Goal: Use online tool/utility: Utilize a website feature to perform a specific function

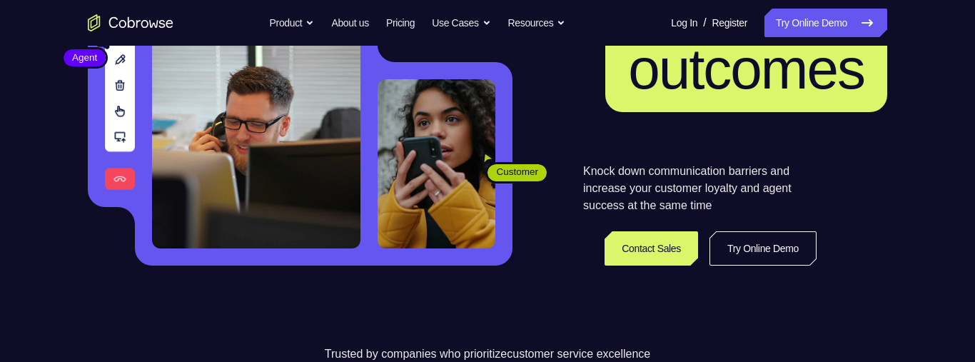
scroll to position [289, 0]
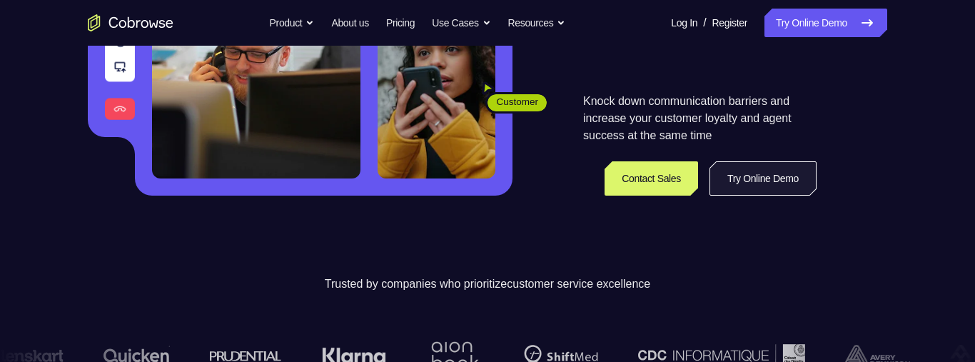
click at [795, 181] on link "Try Online Demo" at bounding box center [763, 178] width 107 height 34
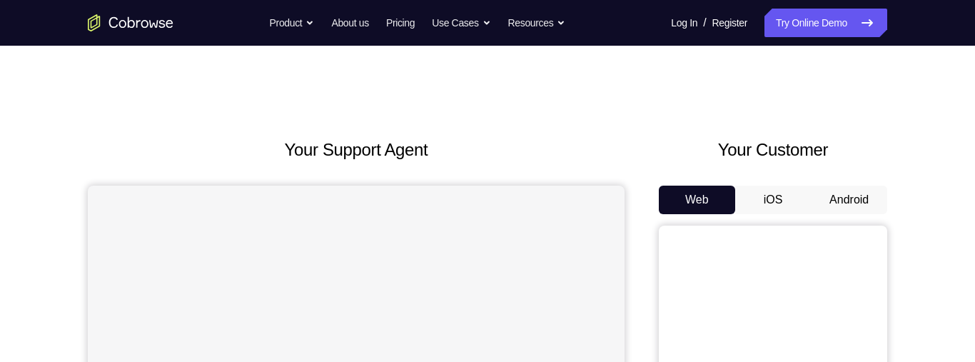
click at [851, 196] on button "Android" at bounding box center [849, 200] width 76 height 29
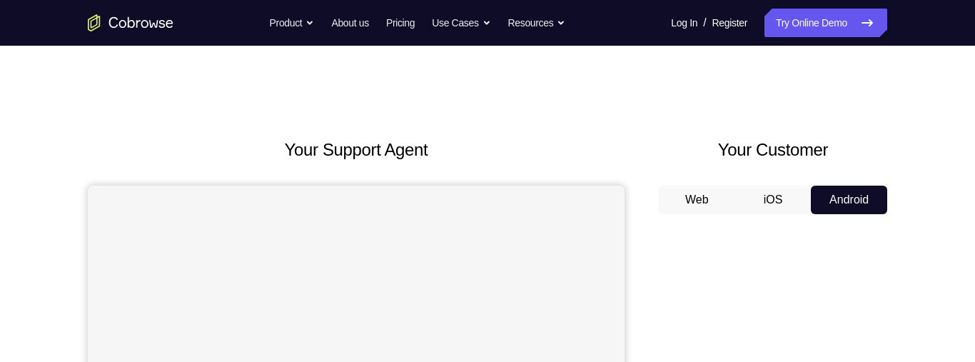
scroll to position [193, 0]
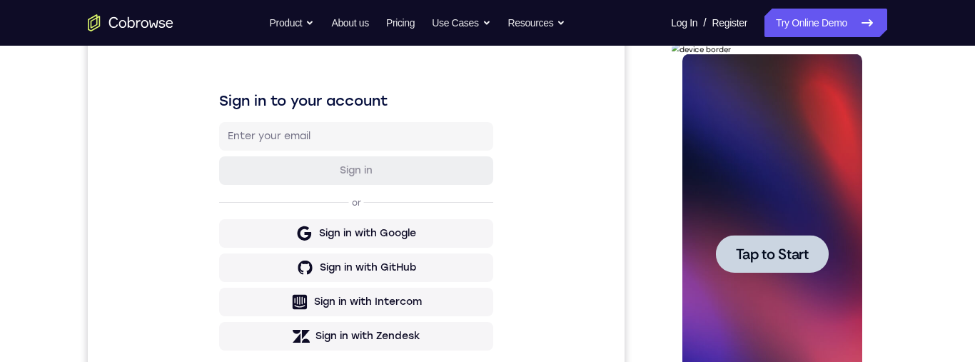
click at [807, 247] on span "Tap to Start" at bounding box center [771, 254] width 73 height 14
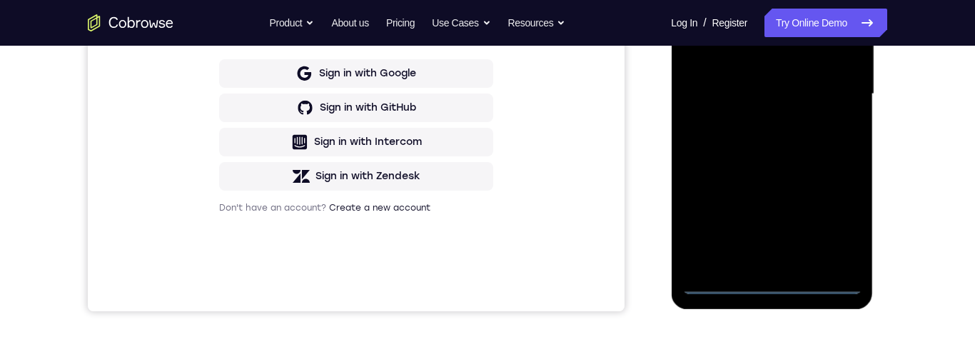
scroll to position [361, 0]
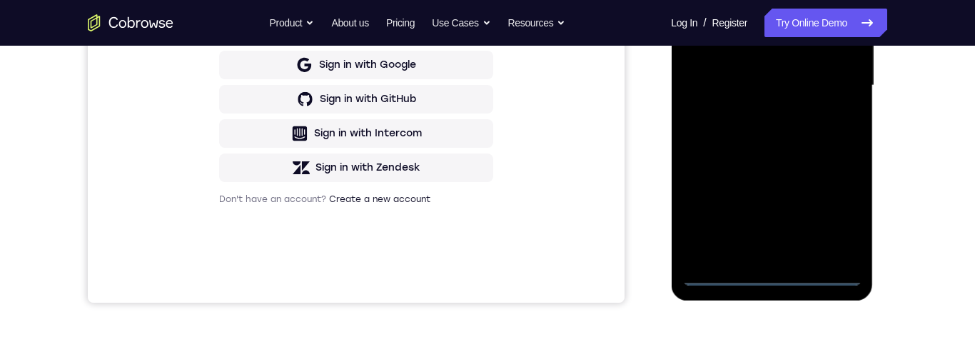
click at [776, 281] on div at bounding box center [772, 86] width 180 height 400
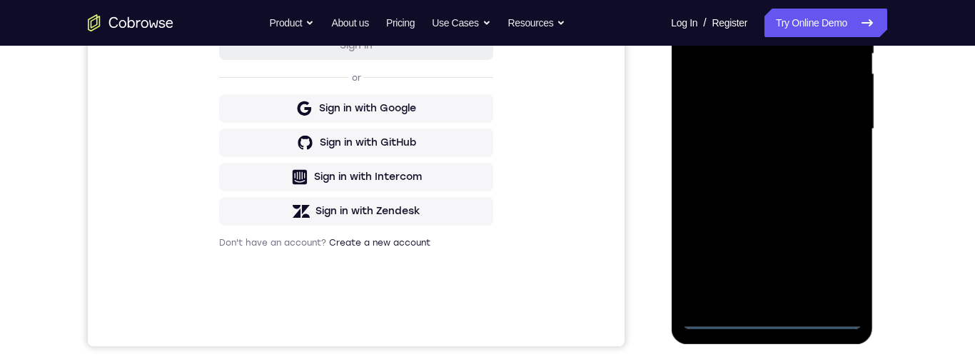
click at [832, 260] on div at bounding box center [772, 129] width 180 height 400
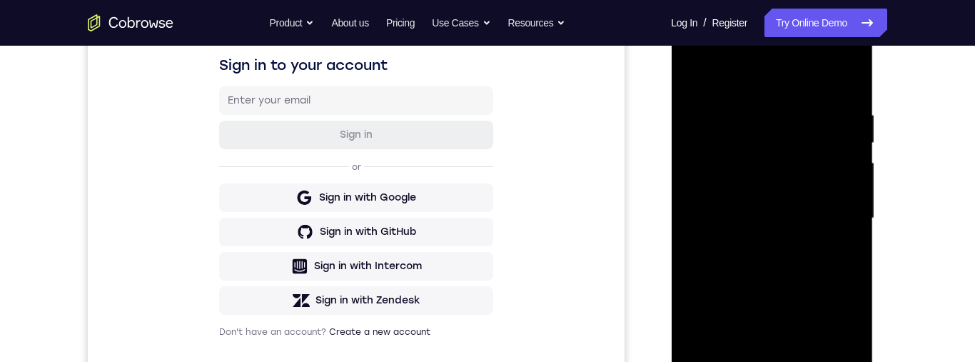
click at [703, 71] on div at bounding box center [772, 219] width 180 height 400
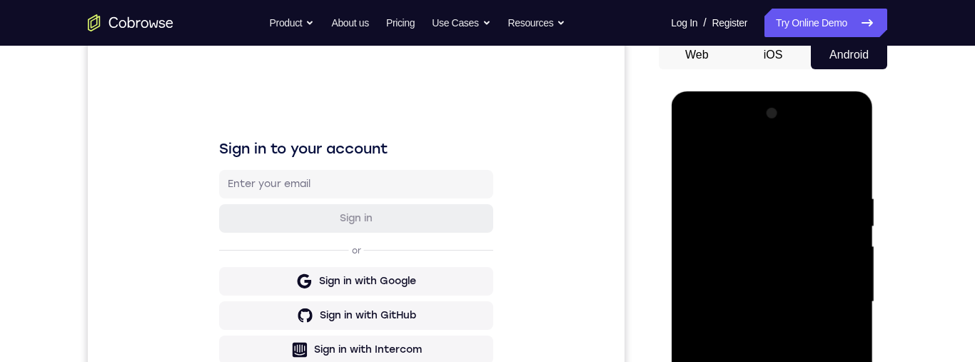
click at [840, 296] on div at bounding box center [772, 302] width 180 height 400
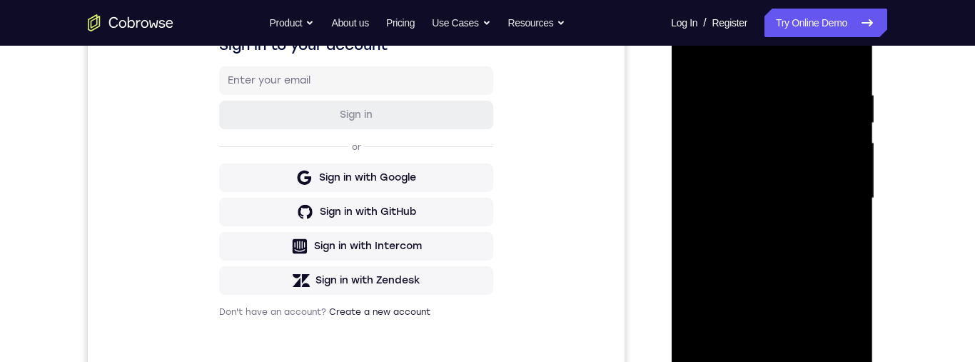
scroll to position [310, 0]
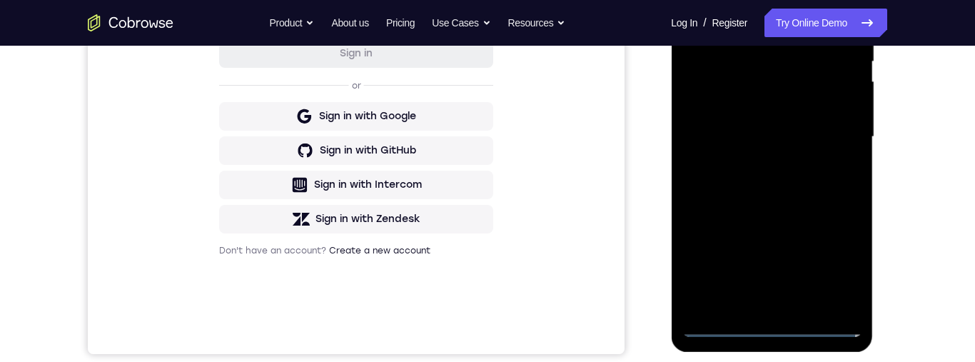
click at [755, 303] on div at bounding box center [772, 137] width 180 height 400
click at [915, 143] on div "Your Support Agent Your Customer Web iOS Android Next Steps We’d be happy to gi…" at bounding box center [488, 207] width 914 height 942
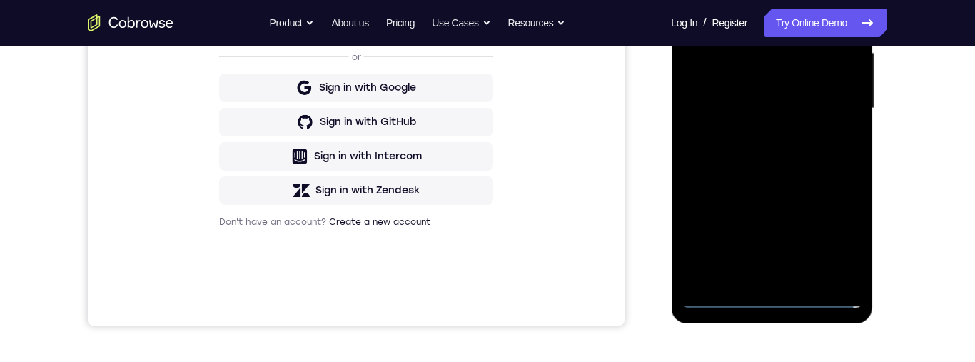
click at [799, 89] on div at bounding box center [772, 109] width 180 height 400
click at [754, 80] on div at bounding box center [772, 109] width 180 height 400
click at [835, 109] on div at bounding box center [772, 109] width 180 height 400
click at [760, 155] on div at bounding box center [772, 109] width 180 height 400
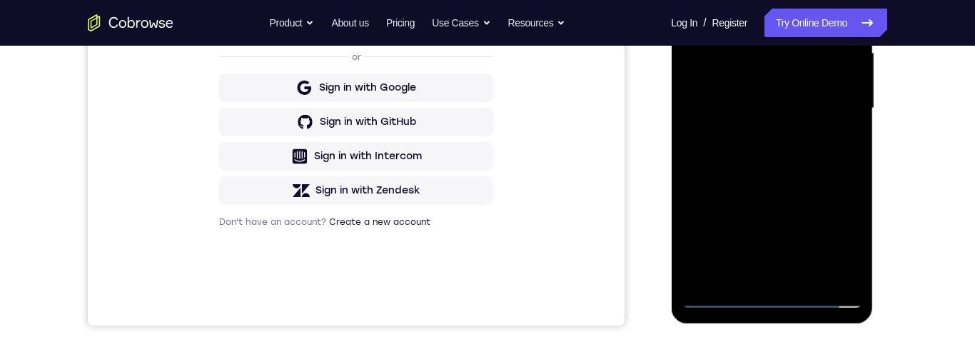
click at [760, 155] on div at bounding box center [772, 109] width 180 height 400
click at [747, 271] on div at bounding box center [772, 109] width 180 height 400
click at [769, 296] on div at bounding box center [772, 109] width 180 height 400
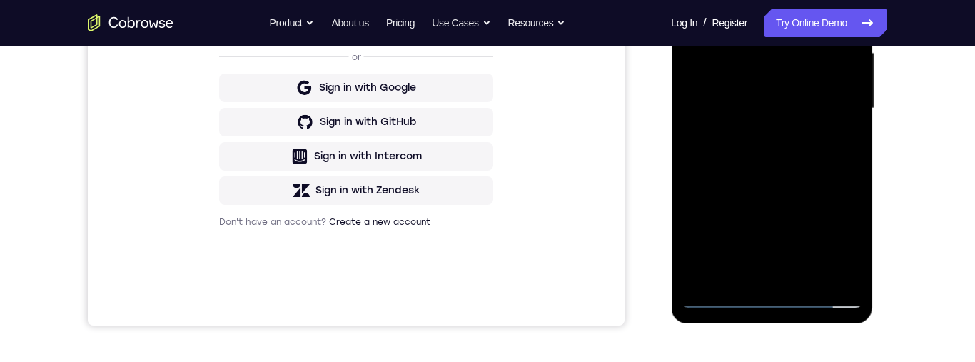
click at [823, 297] on div at bounding box center [772, 109] width 180 height 400
click at [832, 249] on div at bounding box center [772, 109] width 180 height 400
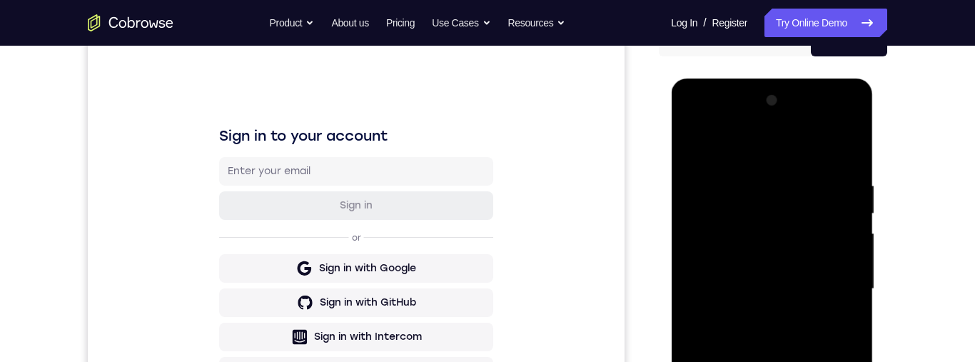
scroll to position [157, 0]
click at [834, 131] on div at bounding box center [772, 290] width 180 height 400
click at [705, 121] on div at bounding box center [772, 290] width 180 height 400
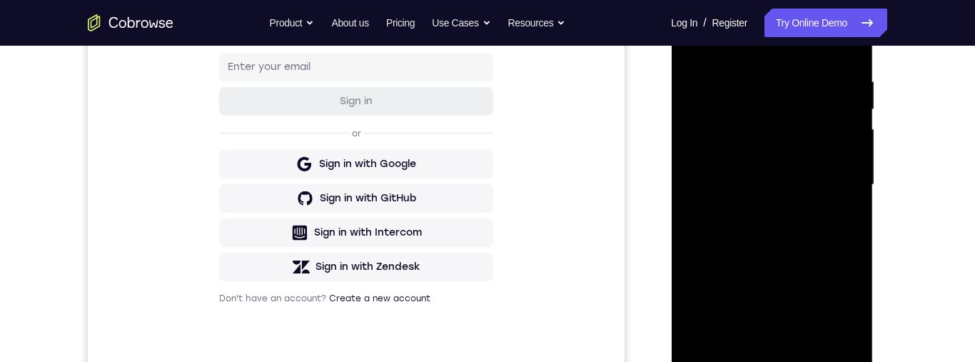
scroll to position [269, 0]
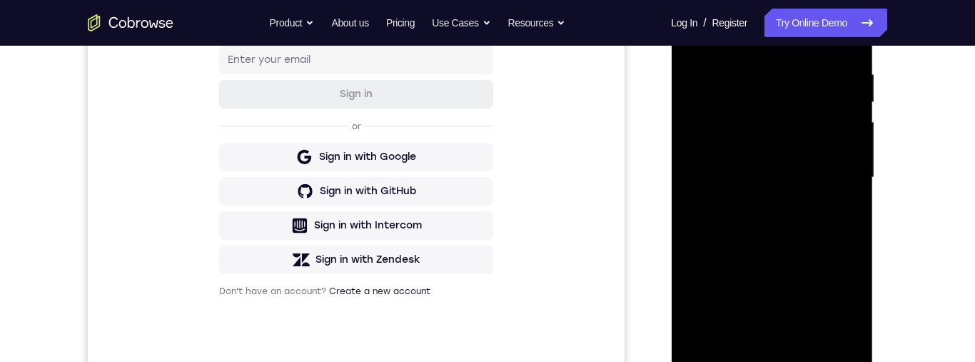
click at [800, 87] on div at bounding box center [772, 178] width 180 height 400
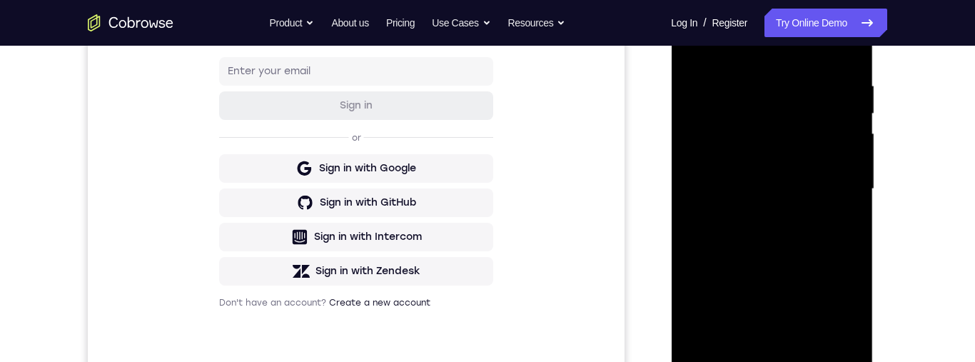
click at [770, 103] on div at bounding box center [772, 189] width 180 height 400
click at [761, 88] on div at bounding box center [772, 189] width 180 height 400
click at [750, 163] on div at bounding box center [772, 189] width 180 height 400
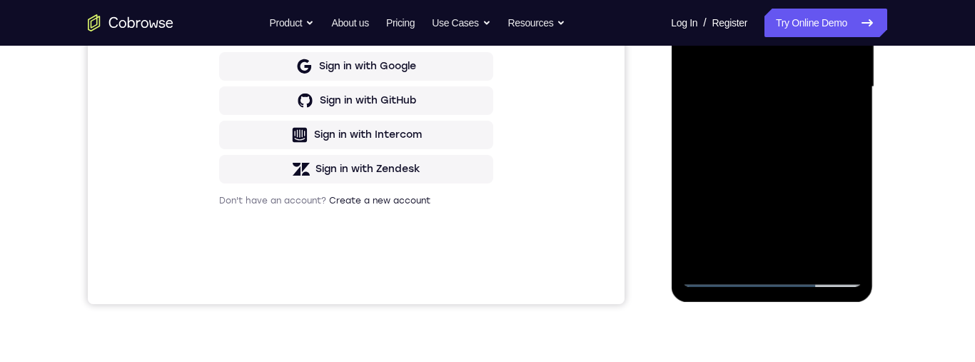
click at [762, 258] on div at bounding box center [772, 87] width 180 height 400
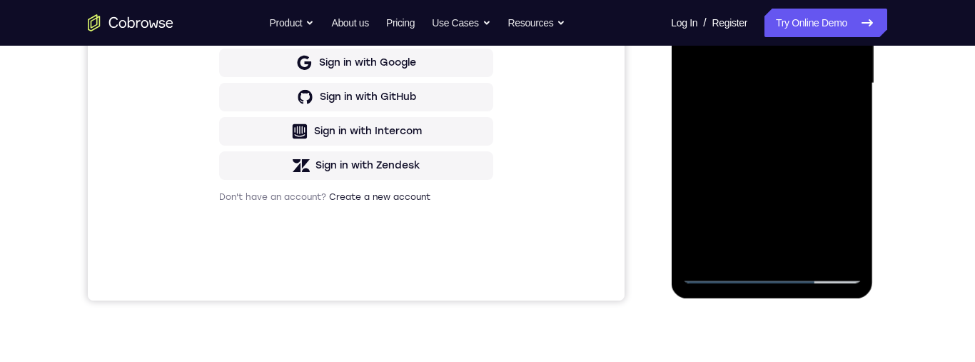
scroll to position [272, 0]
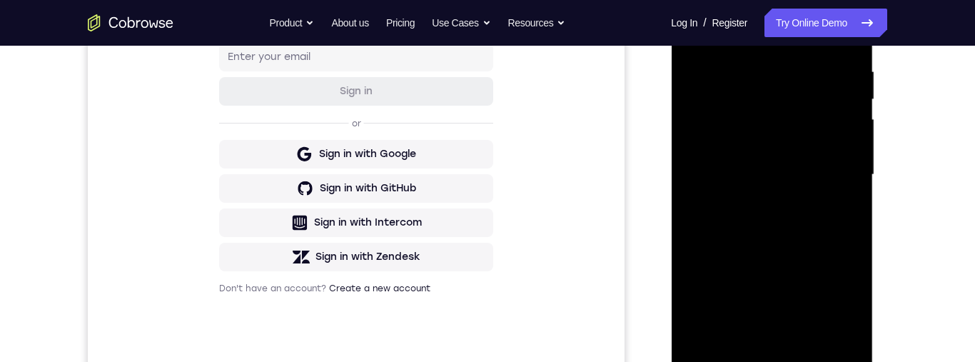
click at [820, 162] on div at bounding box center [772, 175] width 180 height 400
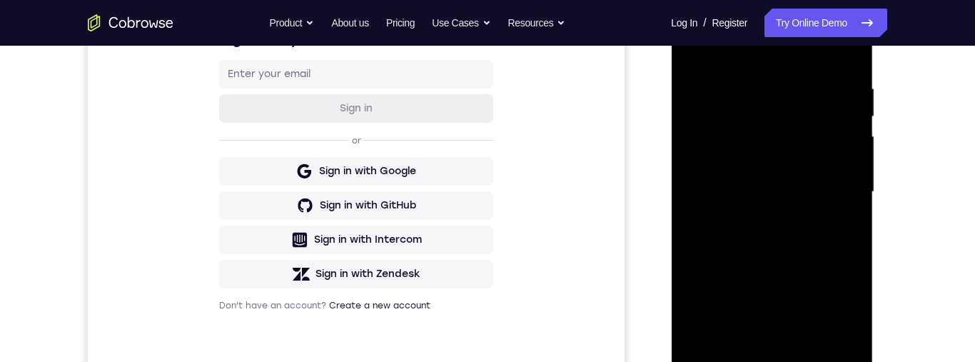
click at [786, 147] on div at bounding box center [772, 192] width 180 height 400
click at [789, 158] on div at bounding box center [772, 192] width 180 height 400
click at [837, 187] on div at bounding box center [772, 192] width 180 height 400
click at [825, 233] on div at bounding box center [772, 192] width 180 height 400
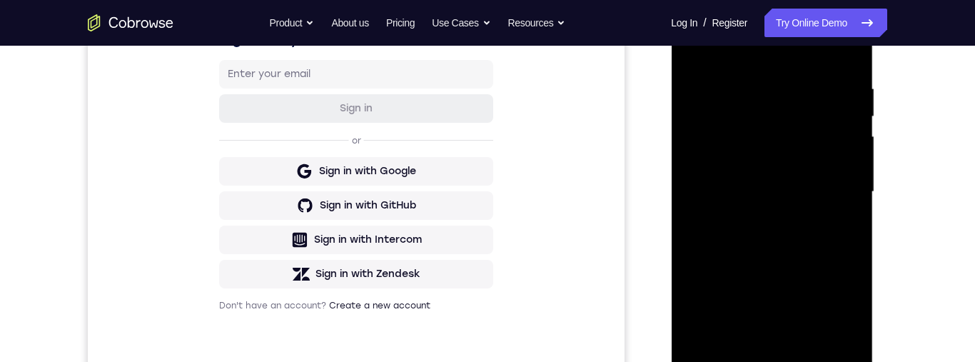
click at [825, 233] on div at bounding box center [772, 192] width 180 height 400
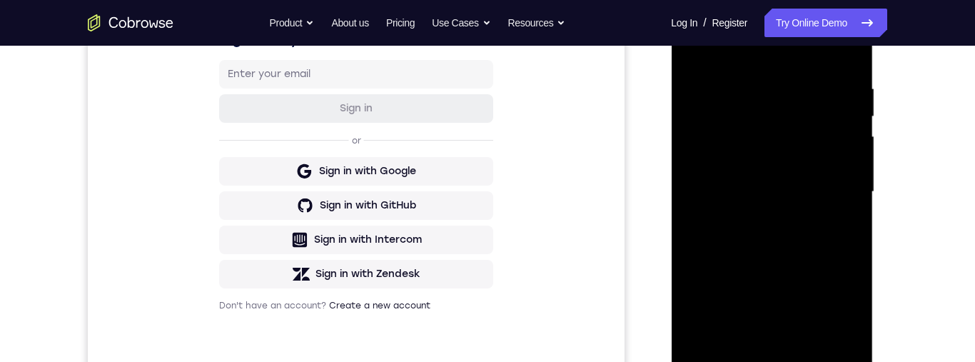
click at [825, 233] on div at bounding box center [772, 192] width 180 height 400
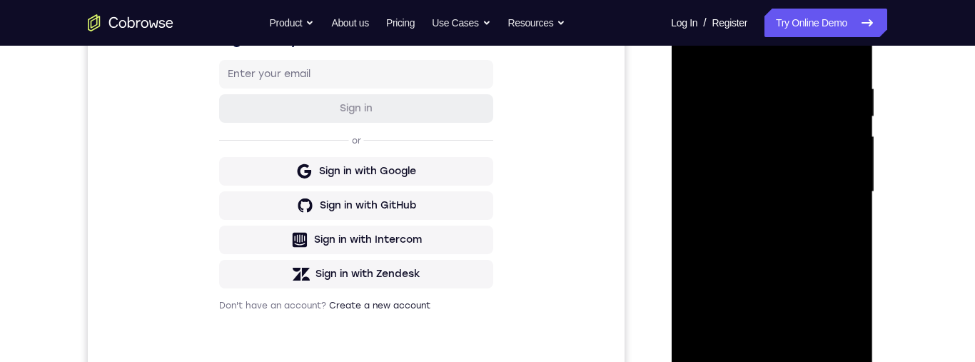
click at [825, 233] on div at bounding box center [772, 192] width 180 height 400
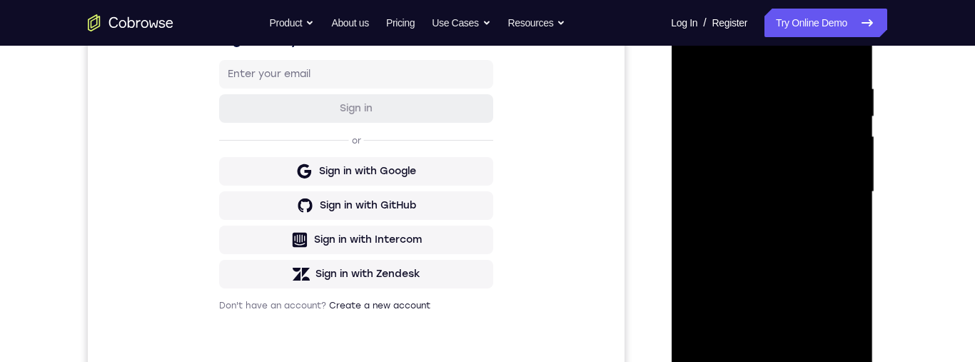
click at [825, 233] on div at bounding box center [772, 192] width 180 height 400
click at [771, 361] on div at bounding box center [772, 192] width 180 height 400
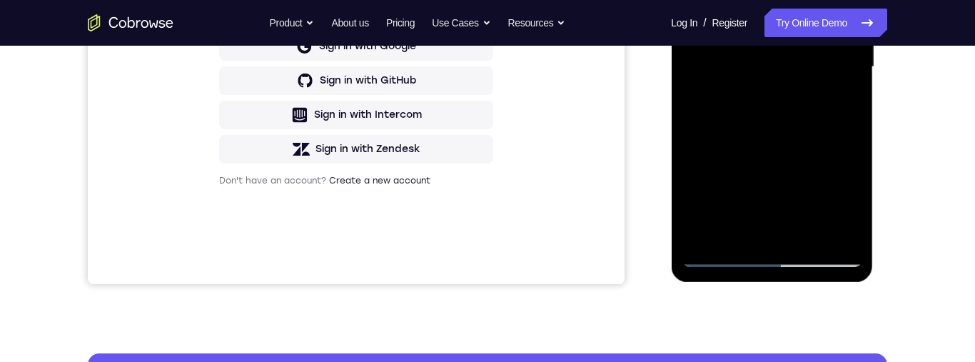
click at [758, 223] on div at bounding box center [772, 67] width 180 height 400
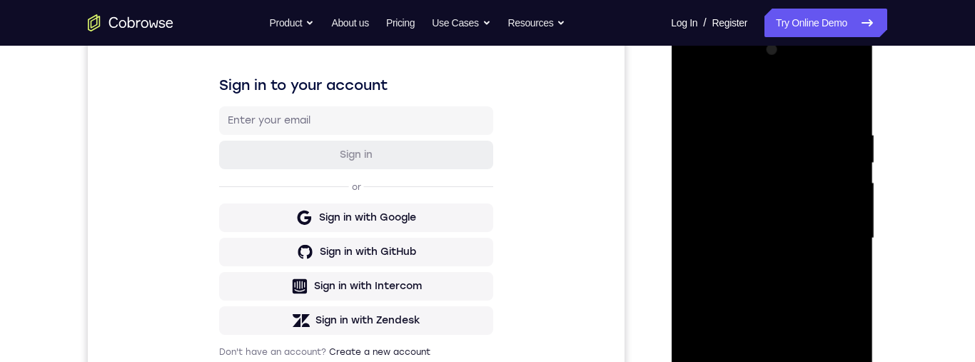
click at [707, 119] on div at bounding box center [772, 239] width 180 height 400
click at [809, 254] on div at bounding box center [772, 239] width 180 height 400
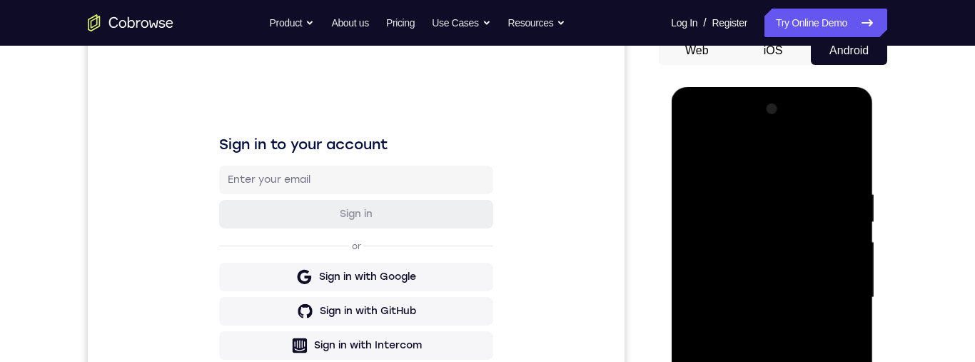
click at [811, 361] on div at bounding box center [772, 298] width 180 height 400
click at [798, 243] on div at bounding box center [772, 298] width 180 height 400
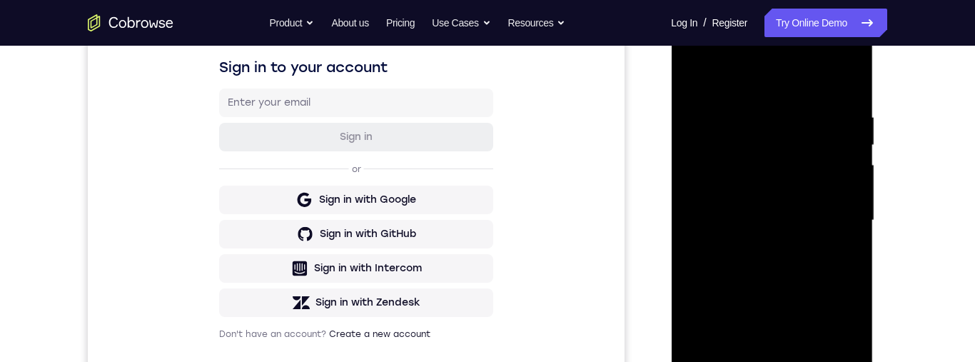
click at [727, 222] on div at bounding box center [772, 221] width 180 height 400
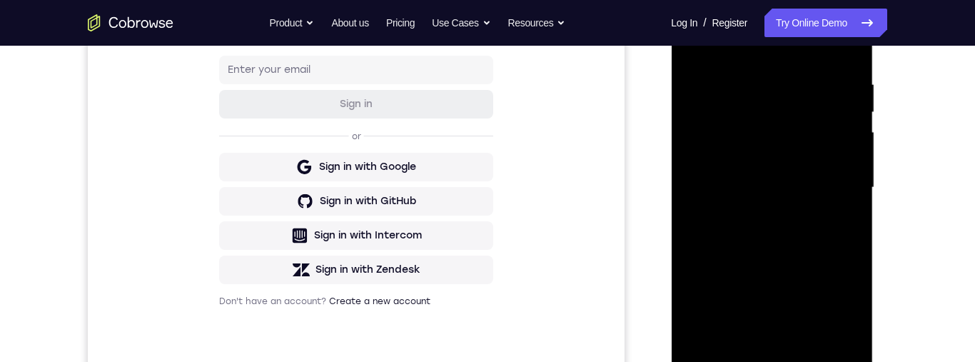
scroll to position [371, 0]
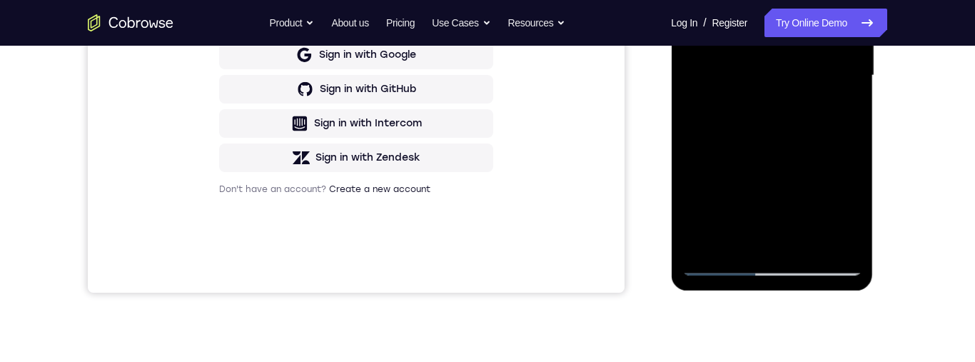
click at [842, 231] on div at bounding box center [772, 76] width 180 height 400
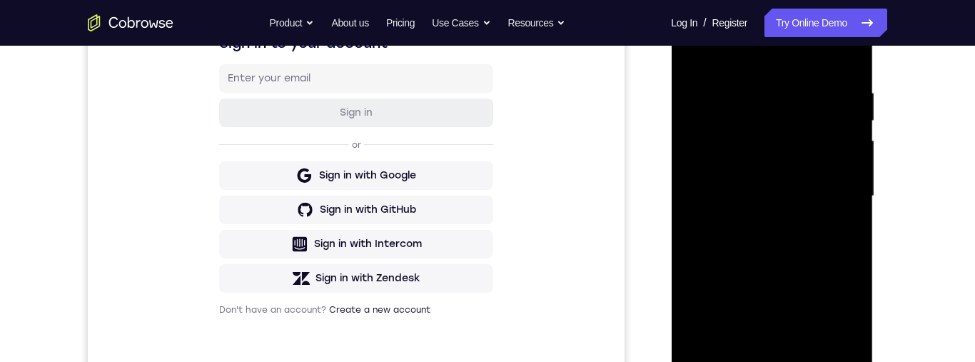
scroll to position [303, 0]
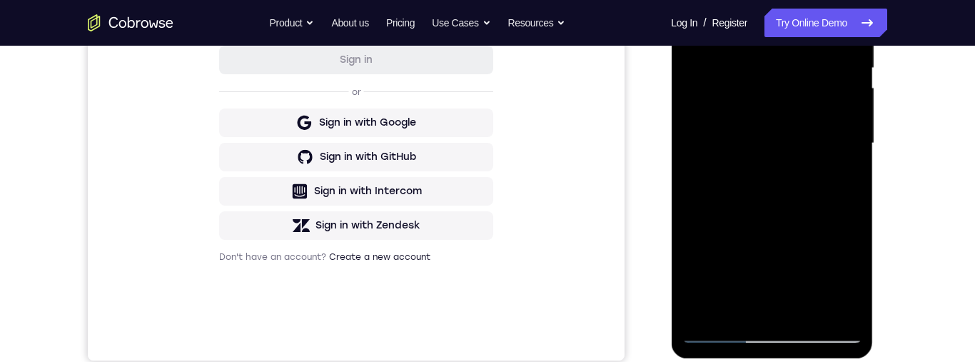
click at [842, 297] on div at bounding box center [772, 144] width 180 height 400
click at [835, 297] on div at bounding box center [772, 144] width 180 height 400
click at [747, 98] on div at bounding box center [772, 144] width 180 height 400
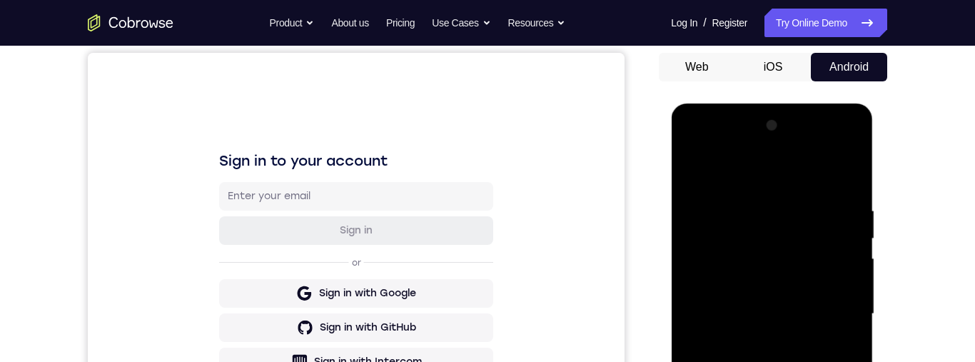
scroll to position [291, 0]
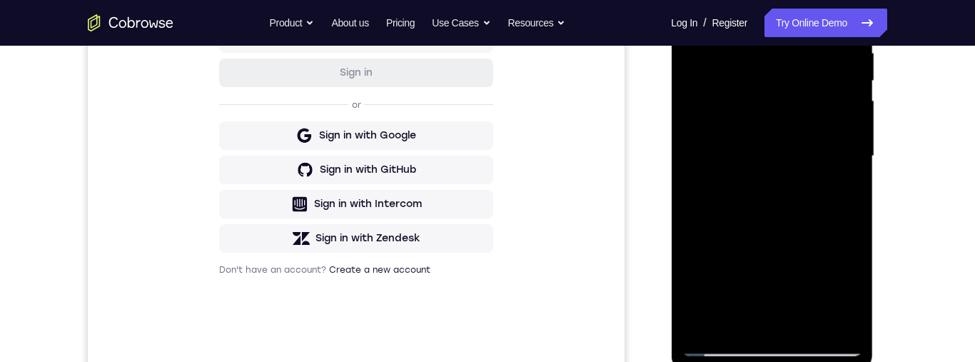
click at [772, 348] on div at bounding box center [772, 156] width 180 height 400
click at [842, 289] on div at bounding box center [772, 156] width 180 height 400
click at [785, 191] on div at bounding box center [772, 156] width 180 height 400
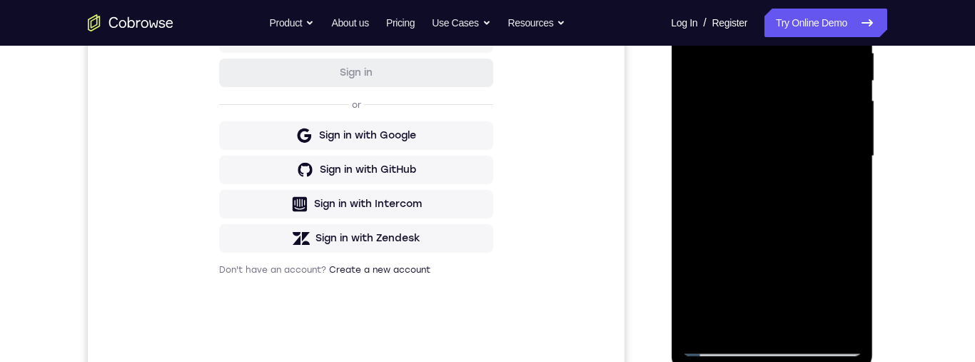
click at [785, 191] on div at bounding box center [772, 156] width 180 height 400
click at [762, 300] on div at bounding box center [772, 156] width 180 height 400
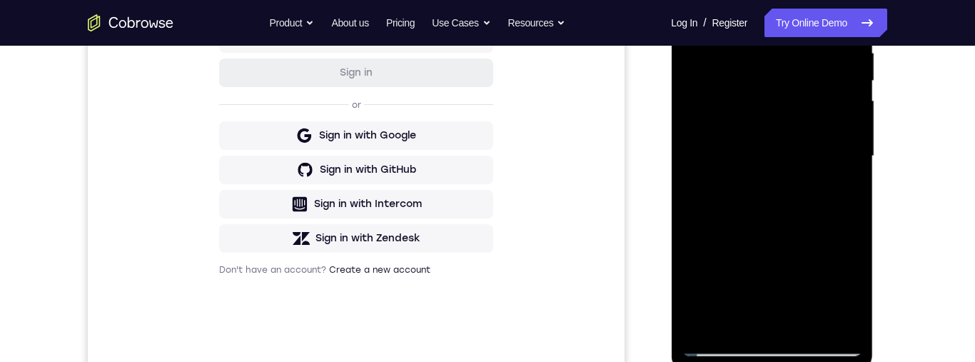
click at [822, 309] on div at bounding box center [772, 156] width 180 height 400
click at [825, 312] on div at bounding box center [772, 156] width 180 height 400
click at [791, 326] on div at bounding box center [772, 156] width 180 height 400
click at [797, 134] on div at bounding box center [772, 156] width 180 height 400
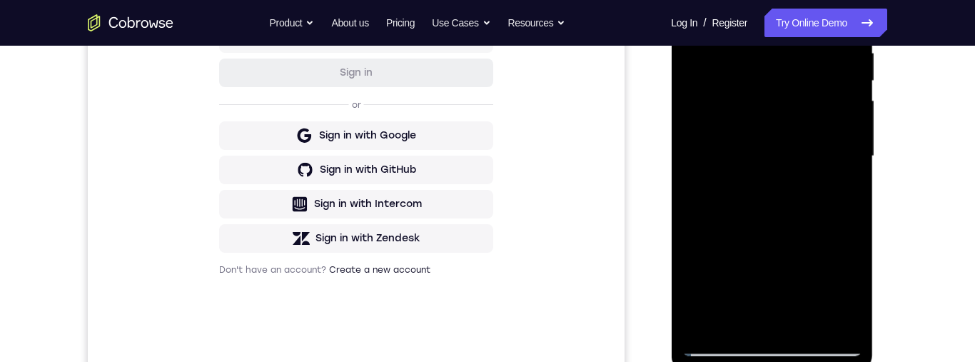
click at [797, 134] on div at bounding box center [772, 156] width 180 height 400
click at [789, 114] on div at bounding box center [772, 156] width 180 height 400
click at [800, 71] on div at bounding box center [772, 156] width 180 height 400
click at [758, 87] on div at bounding box center [772, 156] width 180 height 400
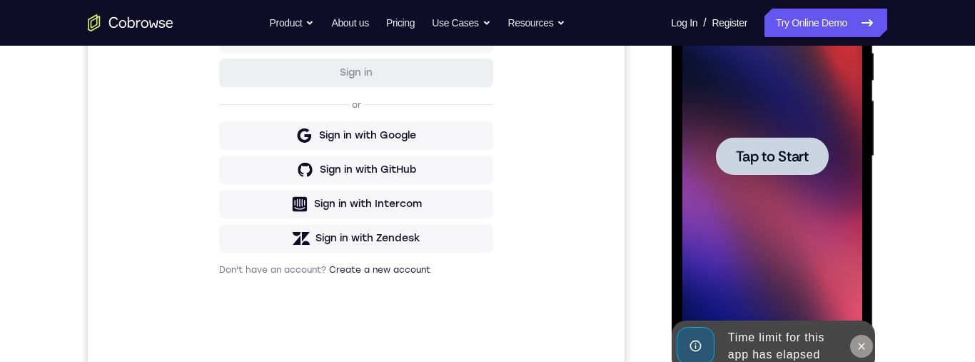
click at [862, 341] on icon at bounding box center [860, 346] width 11 height 11
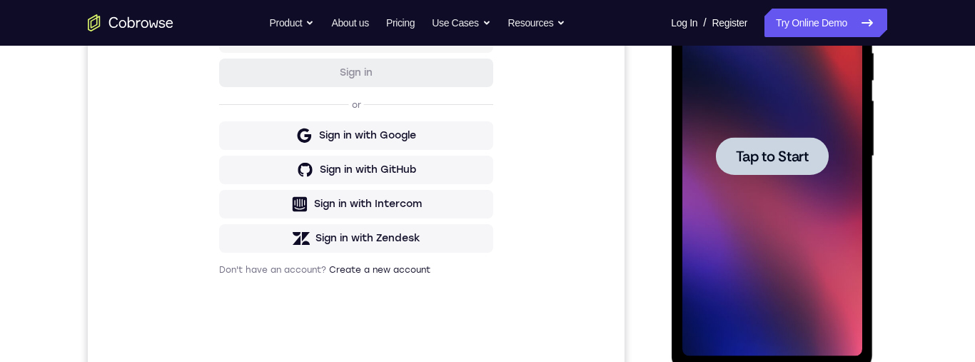
click at [785, 152] on span "Tap to Start" at bounding box center [771, 156] width 73 height 14
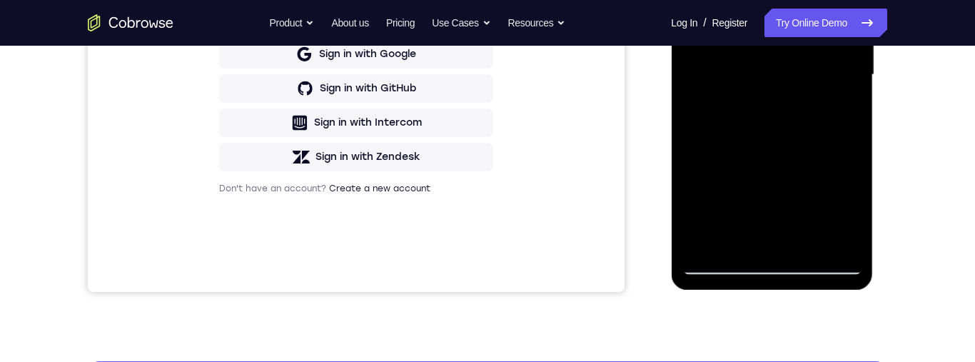
scroll to position [250, 0]
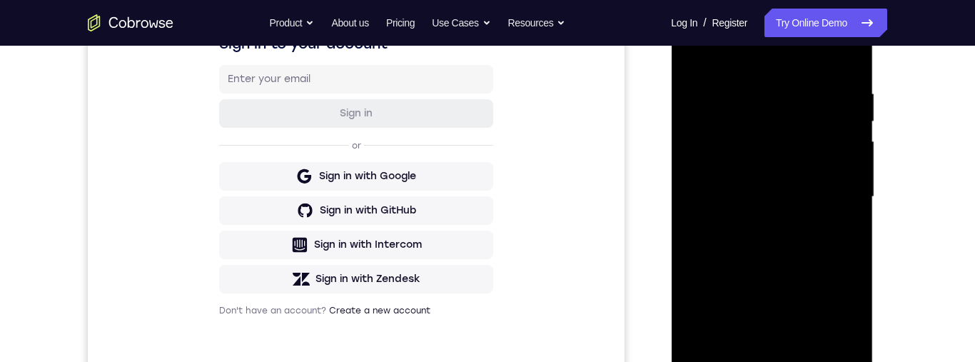
click at [772, 361] on div at bounding box center [772, 197] width 180 height 400
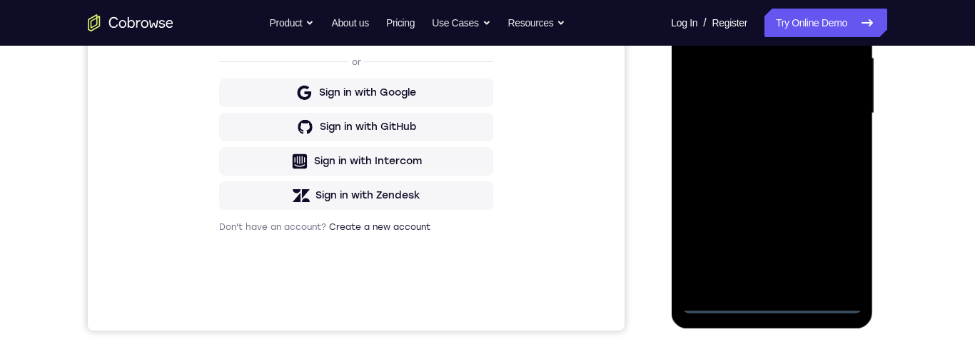
click at [760, 284] on div at bounding box center [772, 114] width 180 height 400
click at [715, 0] on div at bounding box center [772, 114] width 180 height 400
click at [736, 121] on div at bounding box center [772, 114] width 180 height 400
click at [757, 276] on div at bounding box center [772, 114] width 180 height 400
click at [784, 58] on div at bounding box center [772, 114] width 180 height 400
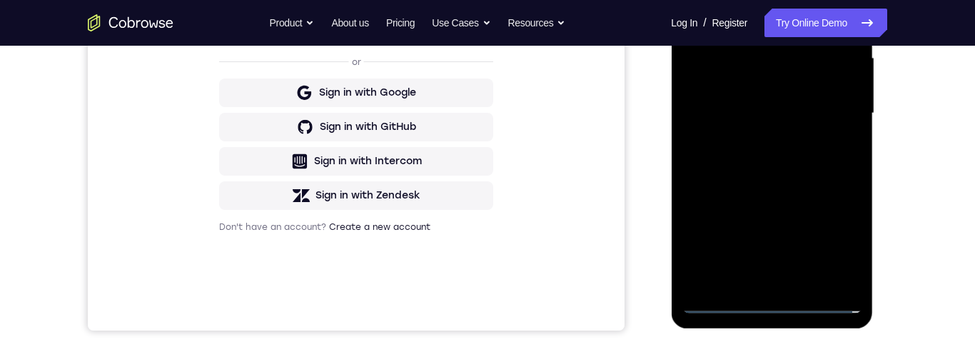
click at [784, 58] on div at bounding box center [772, 114] width 180 height 400
click at [725, 298] on div at bounding box center [772, 114] width 180 height 400
click at [770, 126] on div at bounding box center [772, 114] width 180 height 400
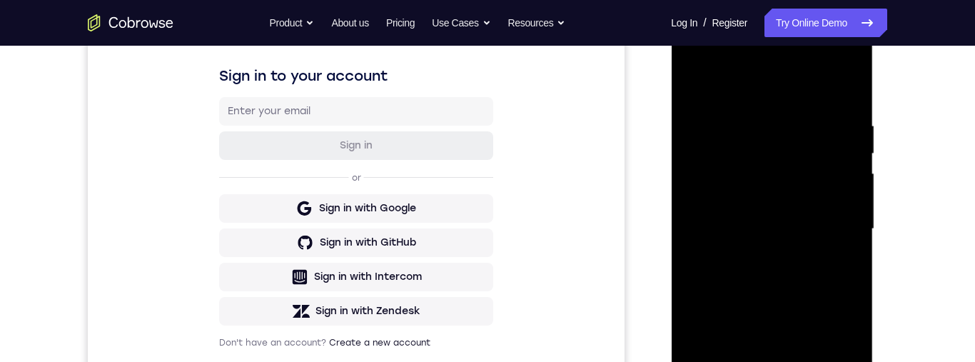
click at [831, 361] on div at bounding box center [772, 229] width 180 height 400
click at [833, 361] on div at bounding box center [772, 229] width 180 height 400
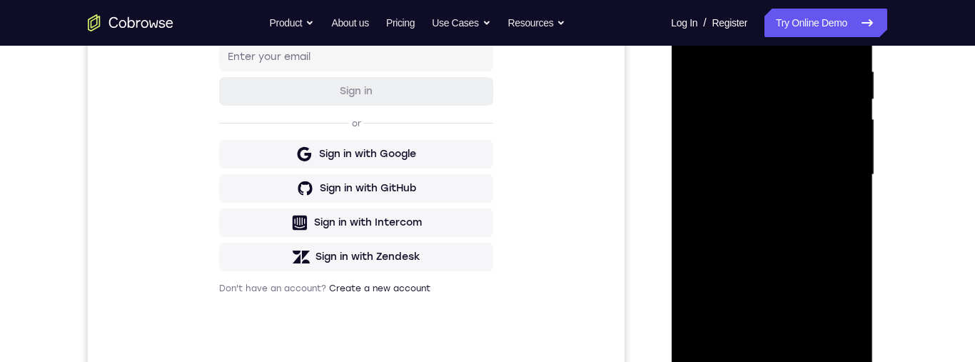
click at [830, 335] on div at bounding box center [772, 175] width 180 height 400
click at [834, 343] on div at bounding box center [772, 175] width 180 height 400
click at [779, 116] on div at bounding box center [772, 175] width 180 height 400
click at [821, 327] on div at bounding box center [772, 175] width 180 height 400
click at [830, 343] on div at bounding box center [772, 175] width 180 height 400
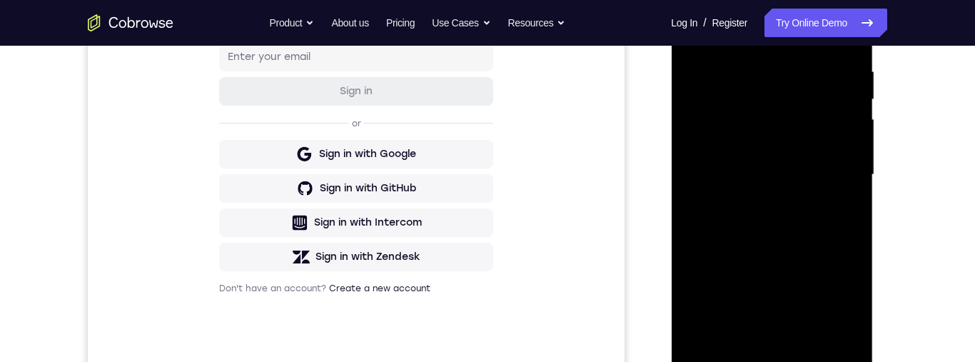
click at [830, 343] on div at bounding box center [772, 175] width 180 height 400
click at [842, 160] on div at bounding box center [772, 175] width 180 height 400
click at [795, 89] on div at bounding box center [772, 175] width 180 height 400
click at [718, 146] on div at bounding box center [772, 175] width 180 height 400
click at [854, 124] on div at bounding box center [772, 175] width 180 height 400
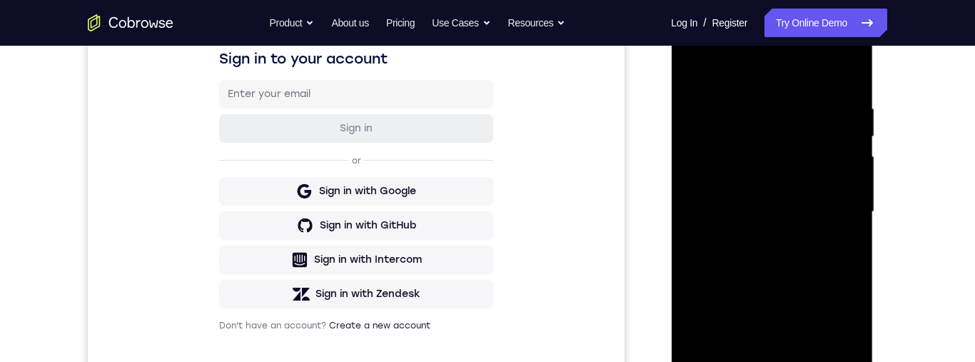
scroll to position [186, 0]
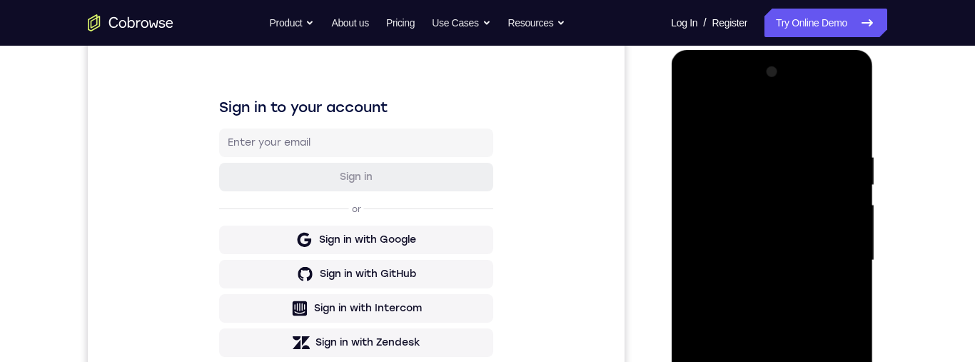
click at [837, 93] on div at bounding box center [772, 261] width 180 height 400
click at [693, 102] on div at bounding box center [772, 261] width 180 height 400
drag, startPoint x: 709, startPoint y: 216, endPoint x: 851, endPoint y: 257, distance: 147.8
click at [851, 257] on div at bounding box center [772, 261] width 180 height 400
click at [763, 211] on div at bounding box center [772, 261] width 180 height 400
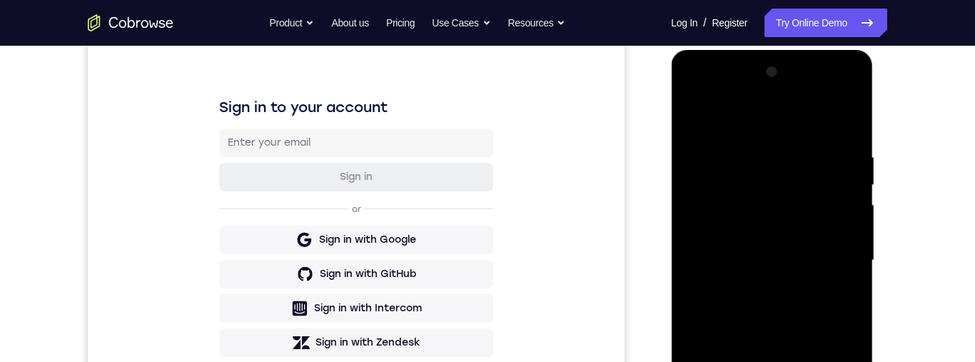
click at [770, 178] on div at bounding box center [772, 261] width 180 height 400
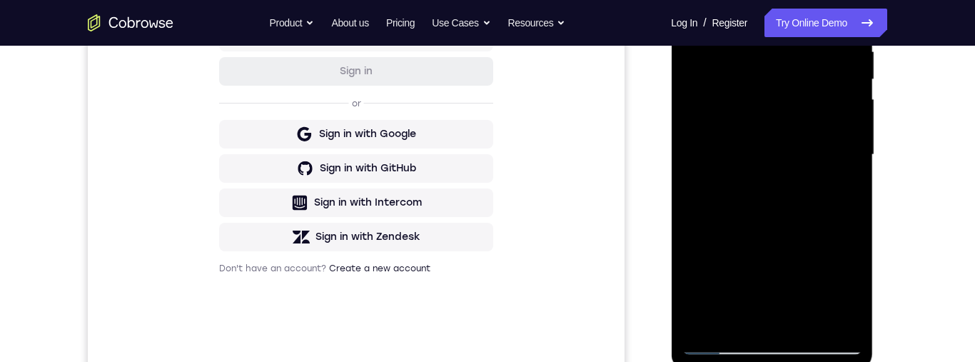
scroll to position [214, 0]
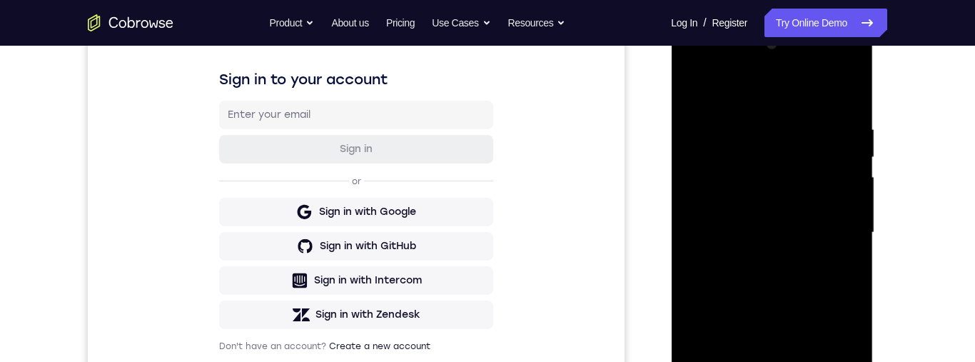
click at [772, 250] on div at bounding box center [772, 233] width 180 height 400
click at [709, 170] on div at bounding box center [772, 233] width 180 height 400
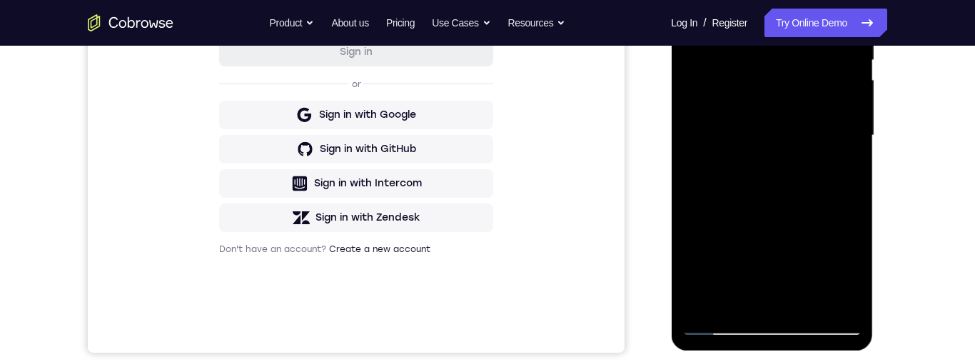
click at [777, 278] on div at bounding box center [772, 136] width 180 height 400
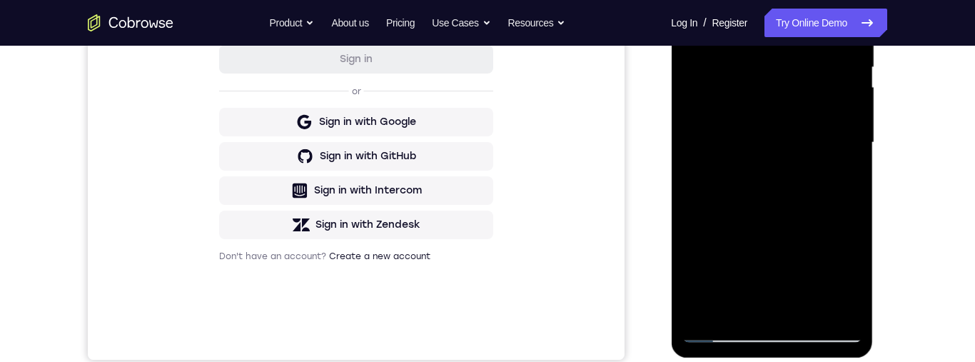
click at [777, 296] on div at bounding box center [772, 143] width 180 height 400
click at [792, 301] on div at bounding box center [772, 143] width 180 height 400
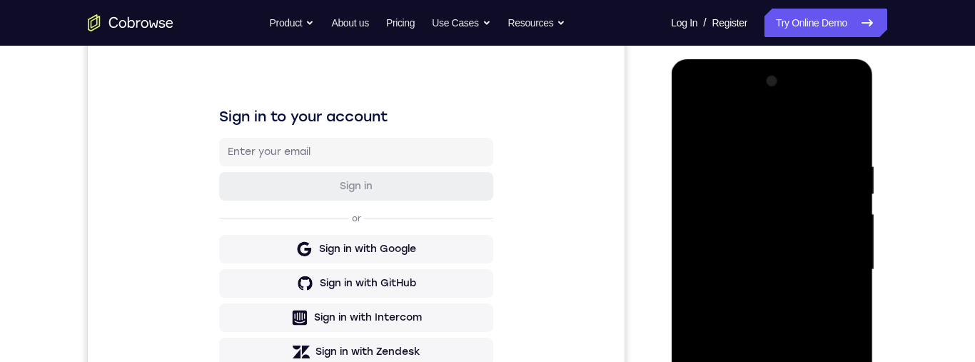
click at [685, 112] on div at bounding box center [772, 270] width 180 height 400
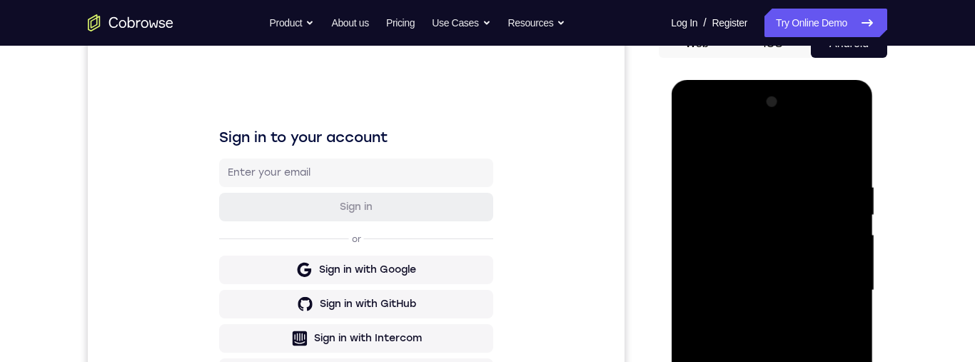
click at [693, 123] on div at bounding box center [772, 291] width 180 height 400
click at [810, 209] on div at bounding box center [772, 291] width 180 height 400
click at [695, 126] on div at bounding box center [772, 291] width 180 height 400
click at [792, 233] on div at bounding box center [772, 291] width 180 height 400
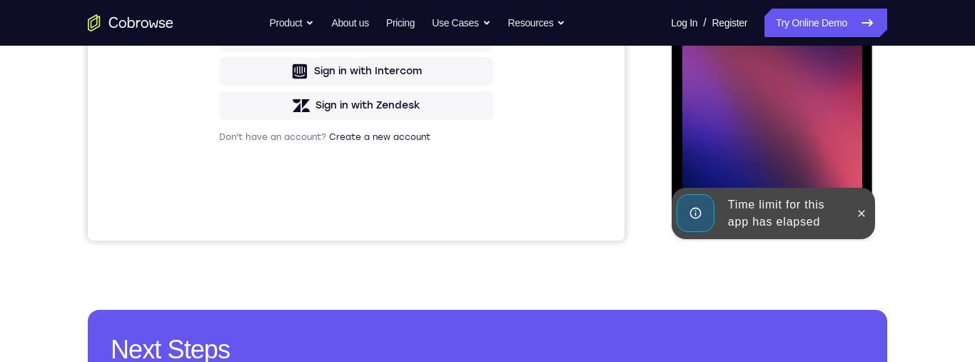
scroll to position [198, 0]
